Goal: Navigation & Orientation: Go to known website

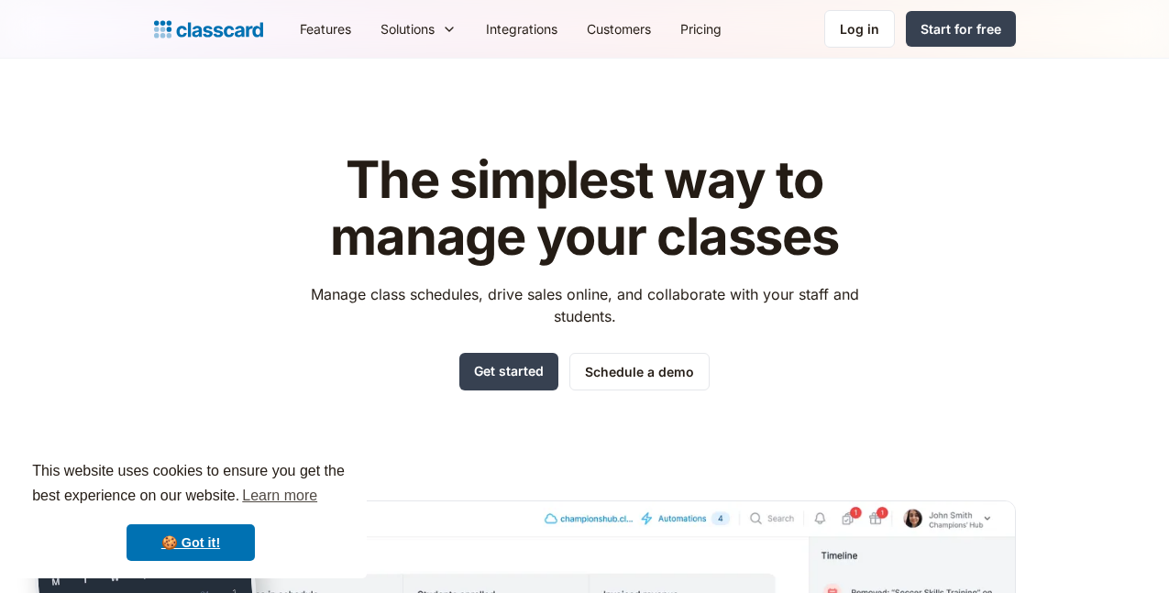
click at [356, 207] on h1 "The simplest way to manage your classes" at bounding box center [585, 208] width 582 height 113
click at [290, 212] on div "The simplest way to manage your classes Manage class schedules, drive sales onl…" at bounding box center [585, 496] width 862 height 747
click at [307, 201] on h1 "The simplest way to manage your classes" at bounding box center [585, 208] width 582 height 113
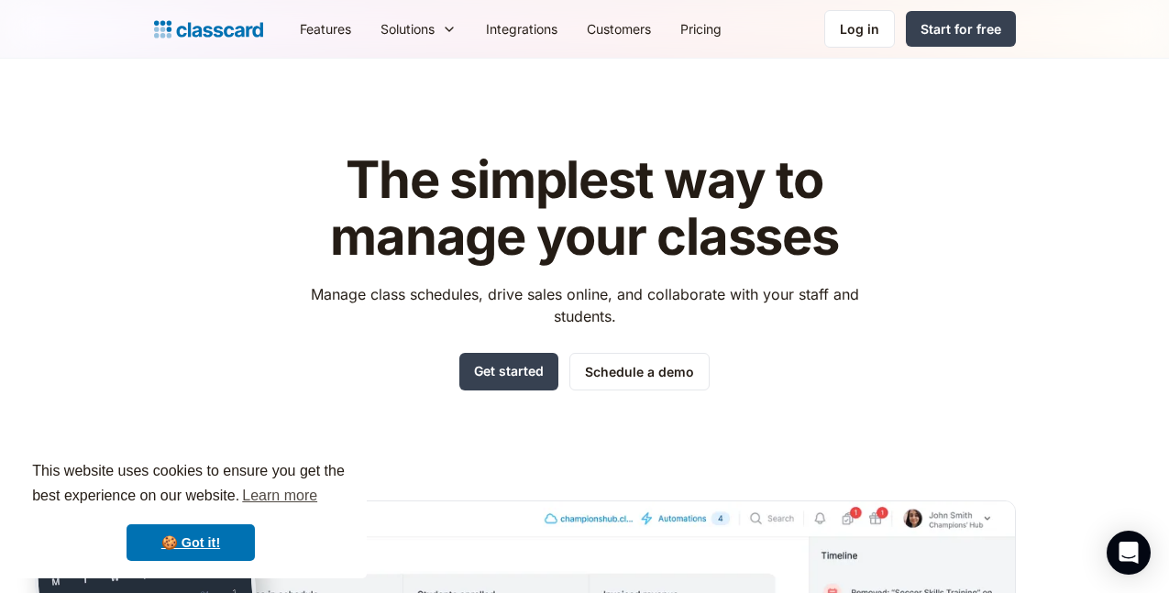
click at [307, 201] on h1 "The simplest way to manage your classes" at bounding box center [585, 208] width 582 height 113
click at [328, 202] on h1 "The simplest way to manage your classes" at bounding box center [585, 208] width 582 height 113
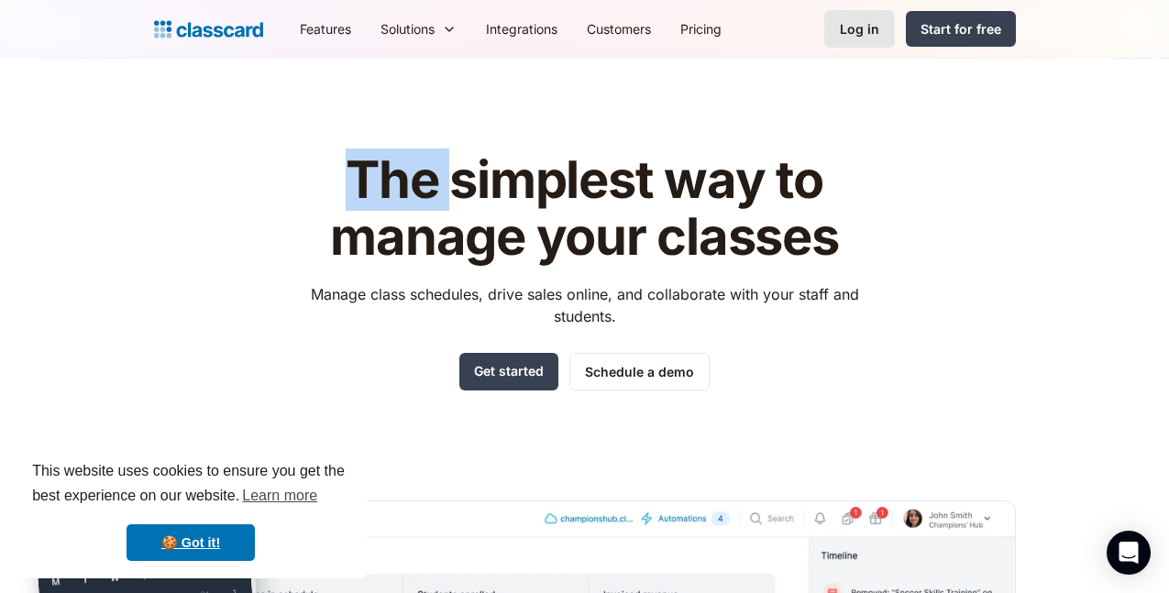
click at [880, 32] on div "Log in" at bounding box center [859, 28] width 39 height 19
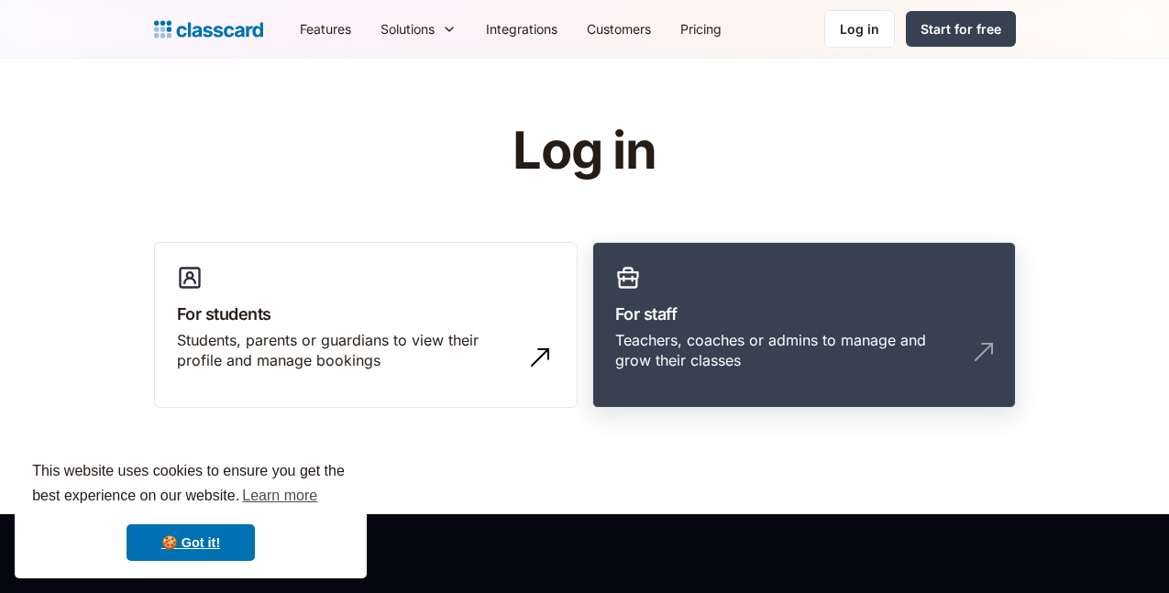
click at [750, 328] on link "For staff Teachers, coaches or admins to manage and grow their classes" at bounding box center [805, 325] width 424 height 167
